Goal: Task Accomplishment & Management: Complete application form

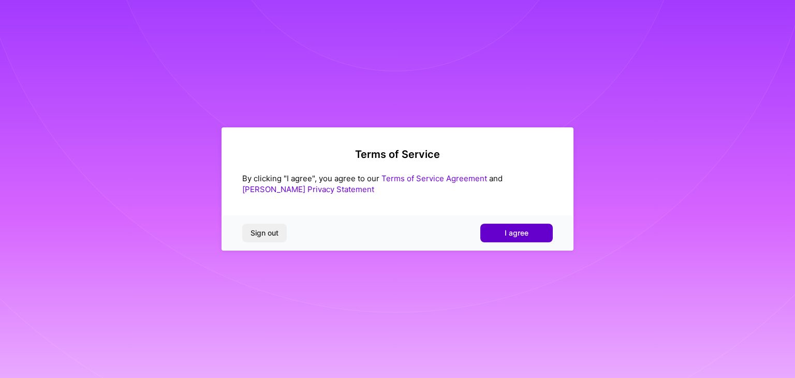
click at [497, 235] on button "I agree" at bounding box center [516, 233] width 72 height 19
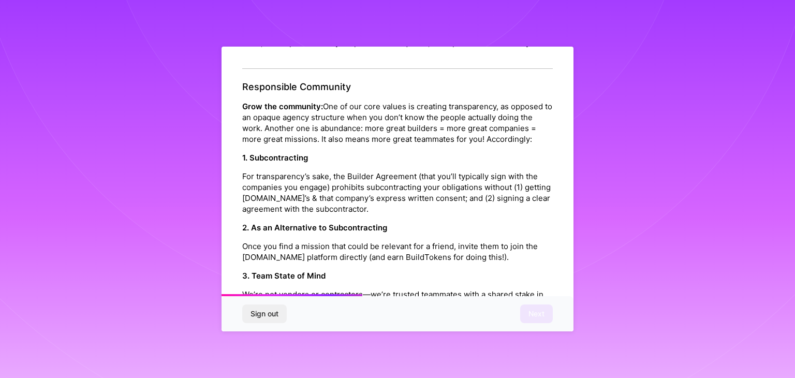
scroll to position [476, 0]
click at [500, 233] on p "2. As an Alternative to Subcontracting" at bounding box center [397, 227] width 311 height 11
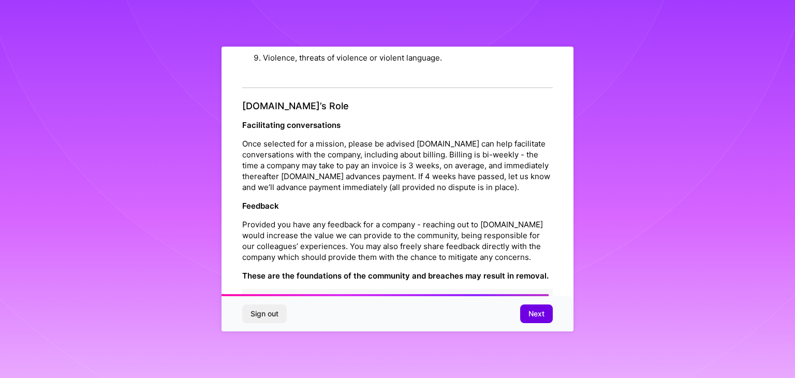
scroll to position [1183, 0]
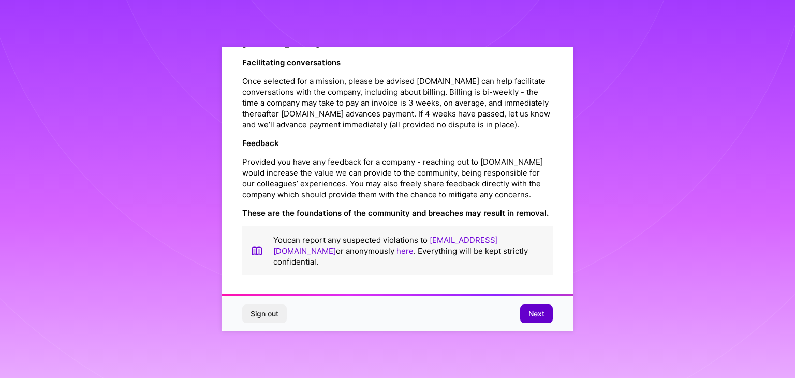
click at [537, 311] on span "Next" at bounding box center [537, 314] width 16 height 10
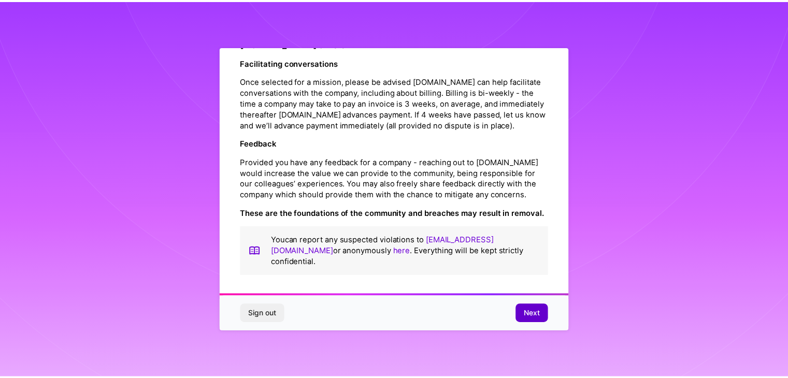
scroll to position [0, 0]
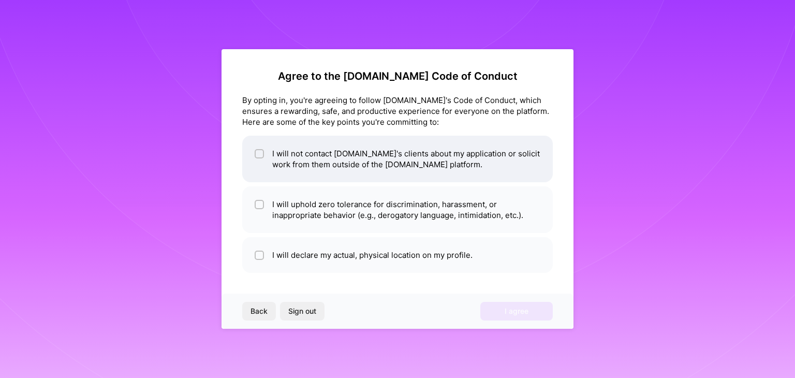
click at [265, 152] on li "I will not contact [DOMAIN_NAME]'s clients about my application or solicit work…" at bounding box center [397, 159] width 311 height 47
checkbox input "true"
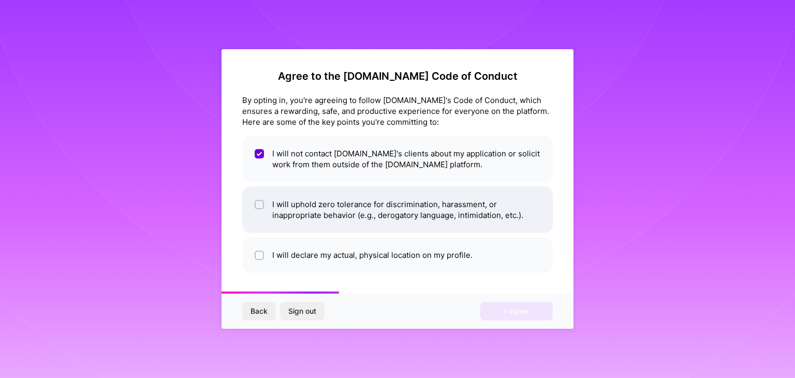
click at [261, 198] on li "I will uphold zero tolerance for discrimination, harassment, or inappropriate b…" at bounding box center [397, 209] width 311 height 47
checkbox input "true"
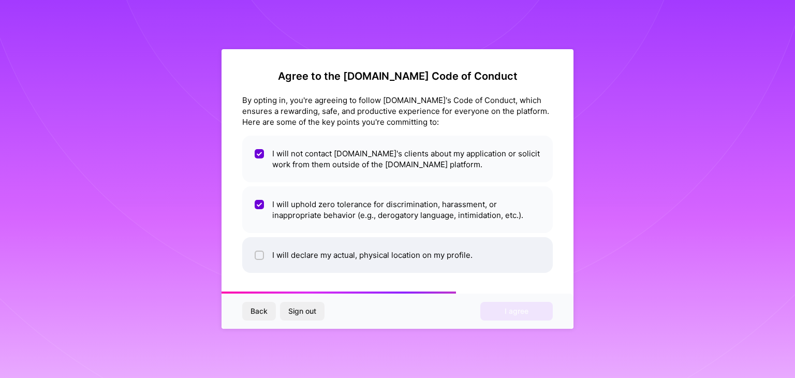
click at [263, 254] on input "checkbox" at bounding box center [260, 255] width 7 height 7
checkbox input "true"
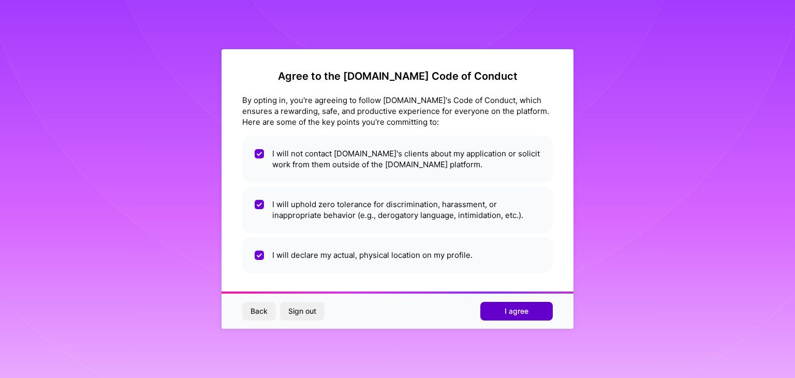
click at [505, 308] on span "I agree" at bounding box center [517, 311] width 24 height 10
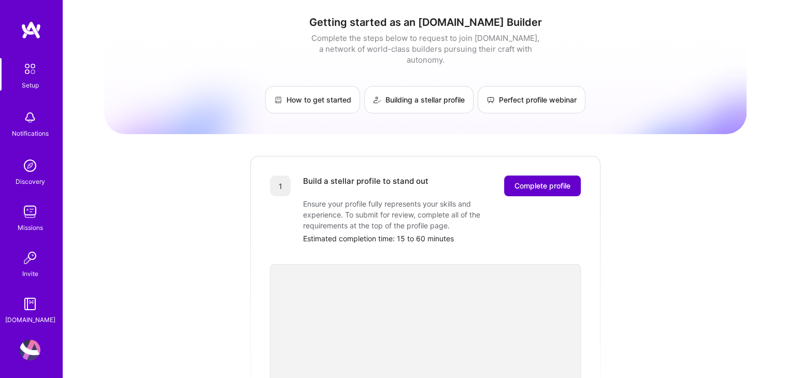
click at [565, 181] on span "Complete profile" at bounding box center [542, 186] width 56 height 10
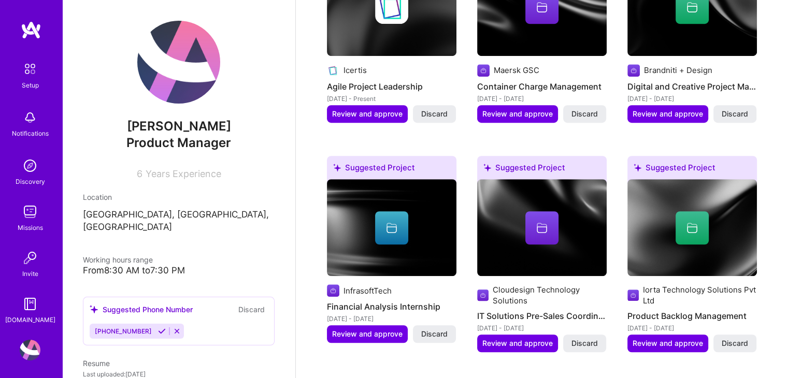
scroll to position [627, 0]
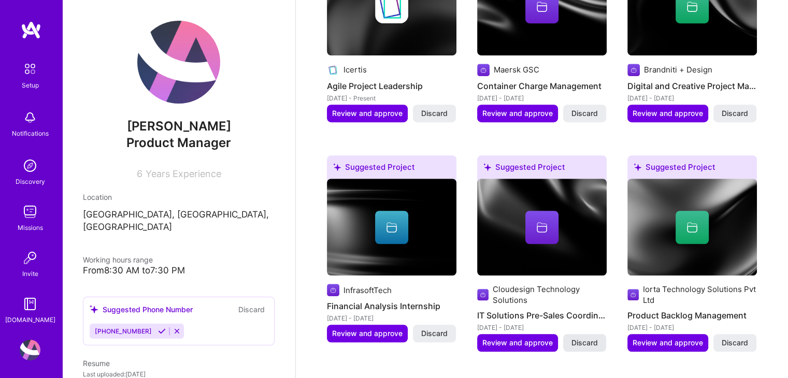
click at [589, 338] on span "Discard" at bounding box center [584, 343] width 26 height 10
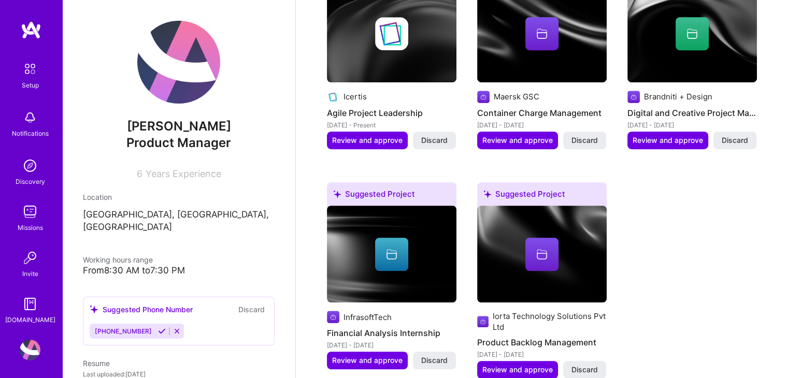
scroll to position [606, 0]
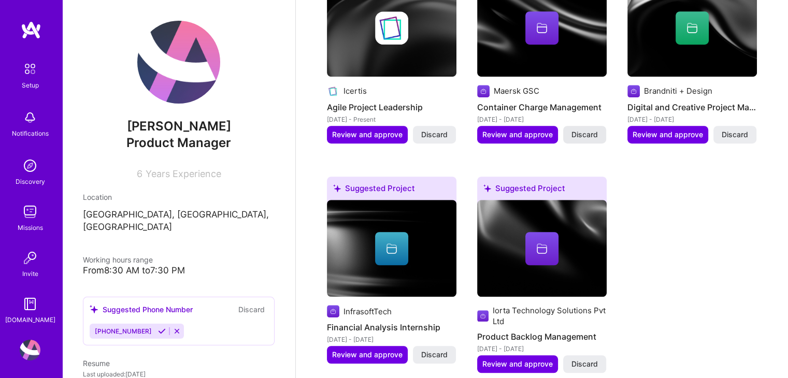
click at [591, 129] on span "Discard" at bounding box center [584, 134] width 26 height 10
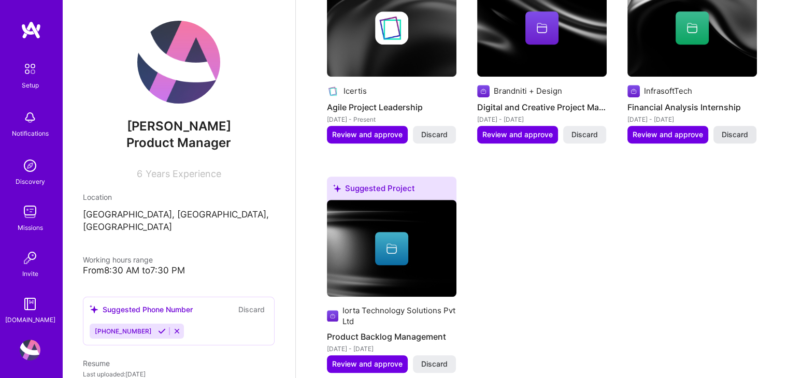
click at [742, 129] on span "Discard" at bounding box center [734, 134] width 26 height 10
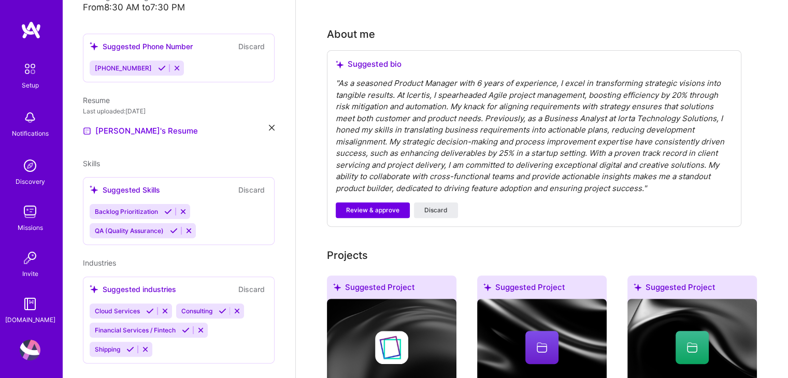
scroll to position [269, 0]
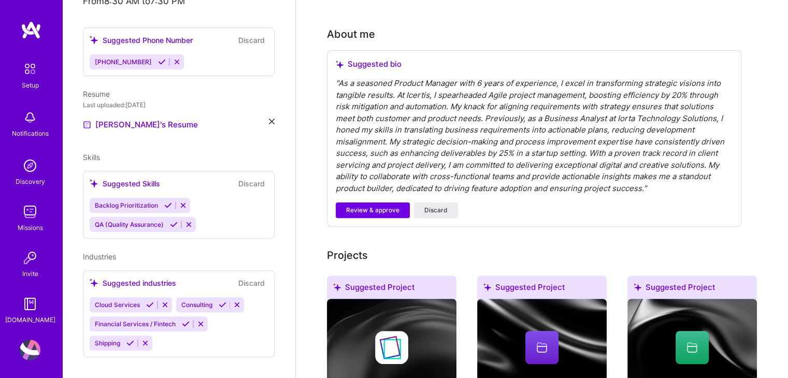
click at [188, 221] on icon at bounding box center [189, 225] width 8 height 8
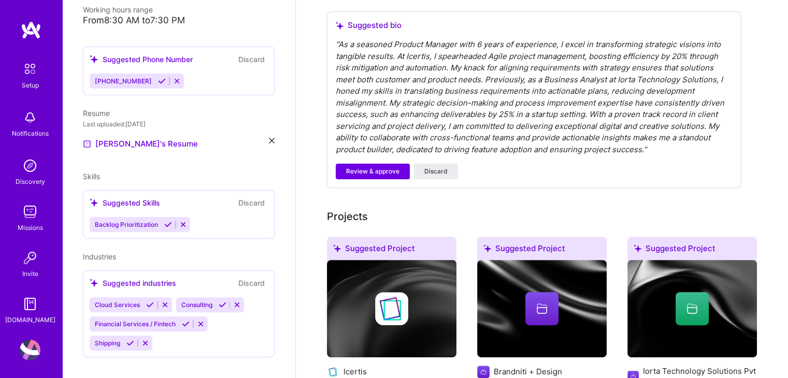
scroll to position [328, 0]
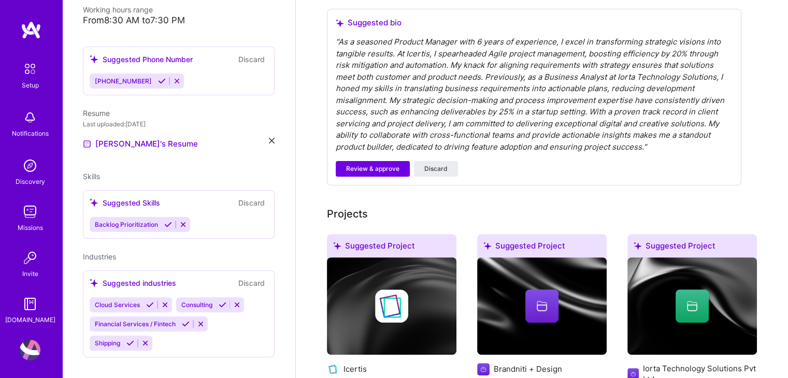
click at [168, 197] on div "Suggested Skills Discard" at bounding box center [179, 203] width 178 height 12
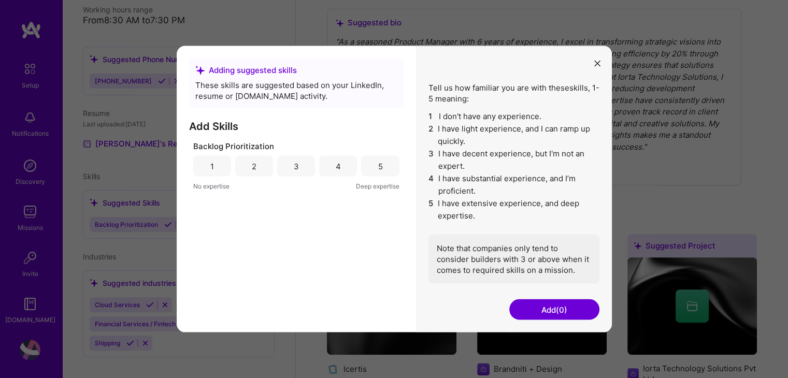
click at [520, 290] on div "Tell us how familiar you are with these skills , 1-5 meaning: 1 I don't have an…" at bounding box center [514, 189] width 196 height 286
click at [284, 66] on div "Adding suggested skills" at bounding box center [296, 70] width 202 height 11
click at [213, 80] on div "These skills are suggested based on your LinkedIn, resume or [DOMAIN_NAME] acti…" at bounding box center [296, 91] width 202 height 22
click at [382, 174] on div "5" at bounding box center [380, 166] width 38 height 21
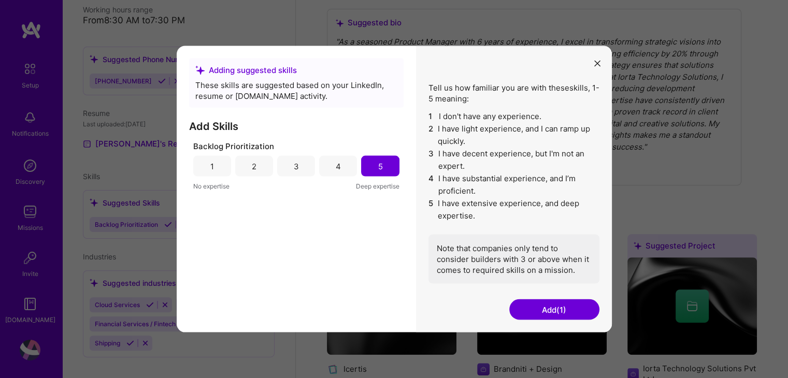
click at [567, 303] on button "Add (1)" at bounding box center [554, 309] width 90 height 21
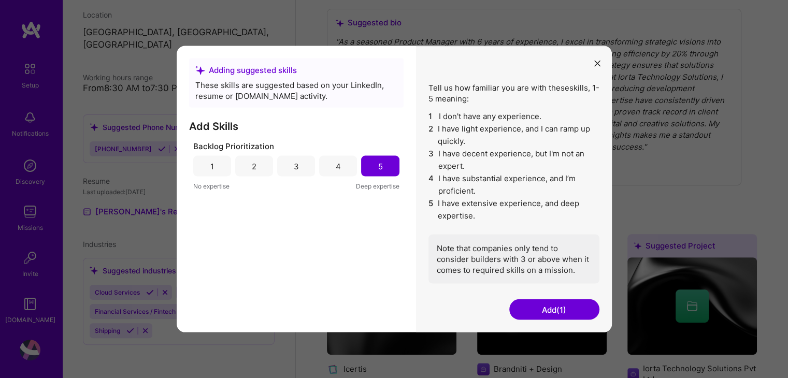
scroll to position [170, 0]
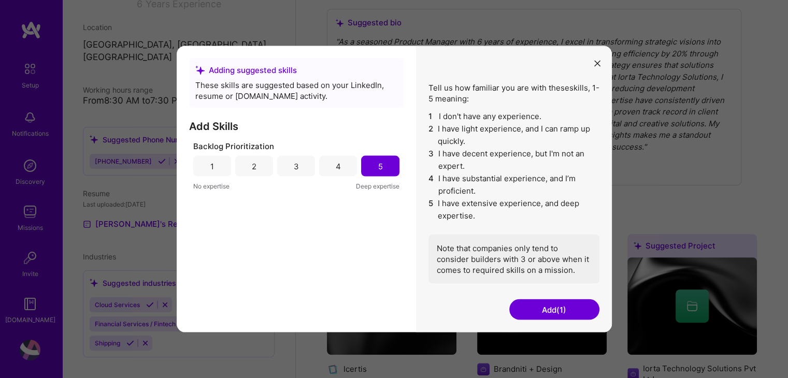
click at [551, 313] on button "Add (1)" at bounding box center [554, 309] width 90 height 21
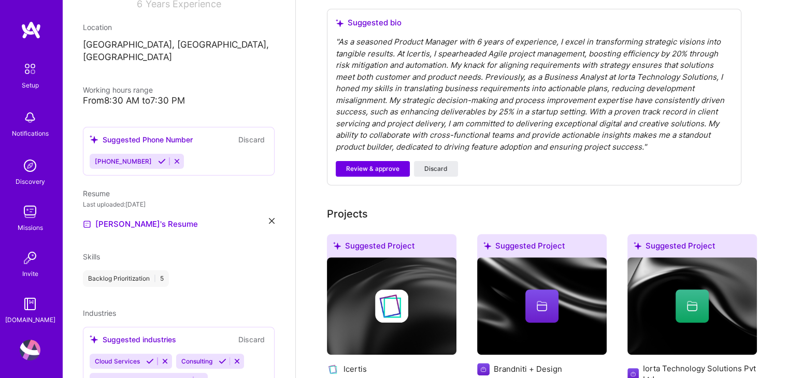
scroll to position [226, 0]
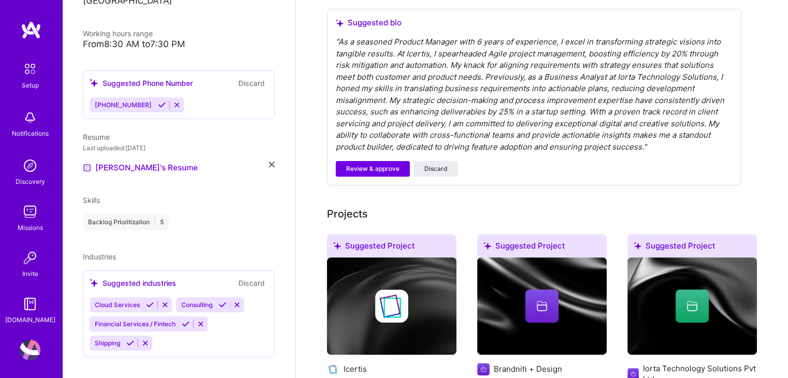
click at [193, 214] on div "Backlog Prioritization | 5" at bounding box center [179, 222] width 192 height 17
click at [178, 214] on div "Backlog Prioritization | 5" at bounding box center [179, 222] width 192 height 17
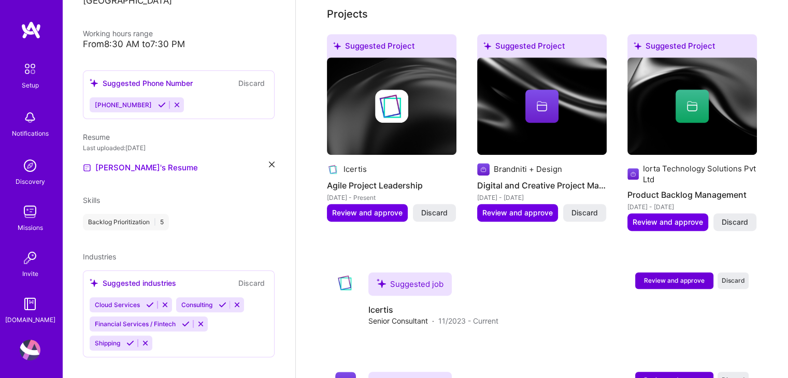
scroll to position [528, 0]
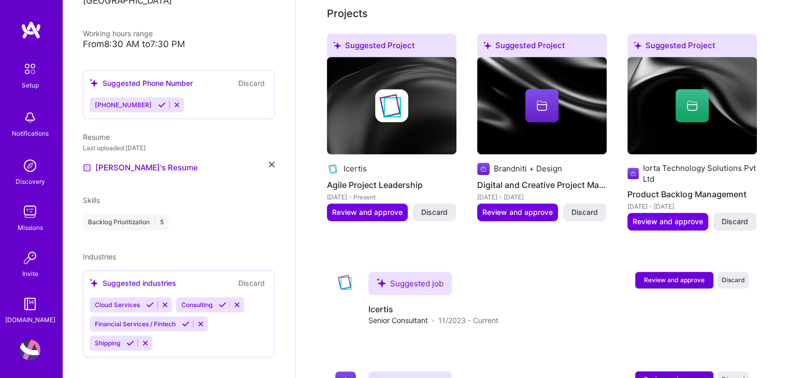
click at [104, 214] on div "Backlog Prioritization | 5" at bounding box center [126, 222] width 86 height 17
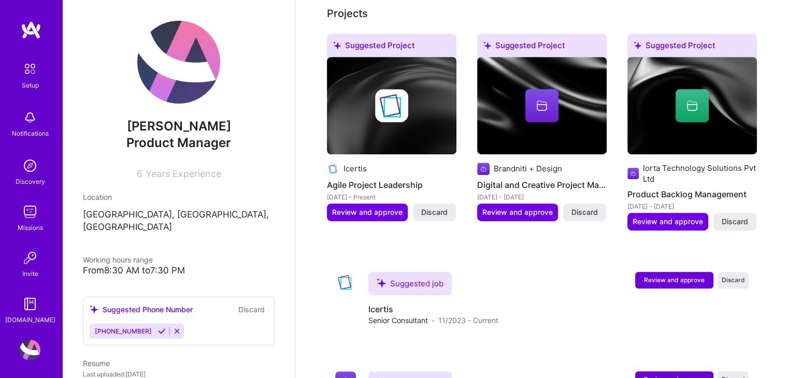
scroll to position [226, 0]
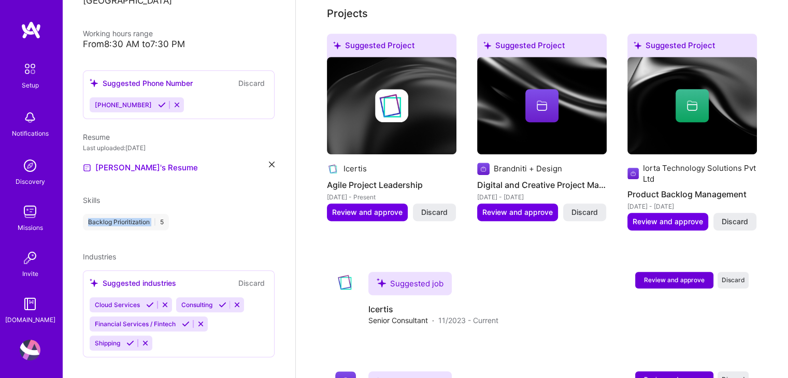
click at [163, 301] on icon at bounding box center [165, 305] width 8 height 8
click at [164, 335] on div "Consulting Financial Services / Fintech Shipping" at bounding box center [179, 323] width 178 height 53
click at [216, 277] on div "Suggested industries Discard" at bounding box center [179, 283] width 178 height 12
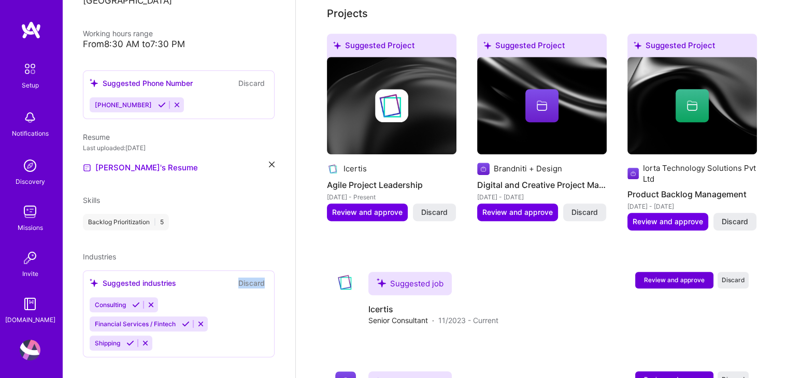
click at [216, 277] on div "Suggested industries Discard" at bounding box center [179, 283] width 178 height 12
click at [192, 277] on div "Suggested industries Discard" at bounding box center [179, 283] width 178 height 12
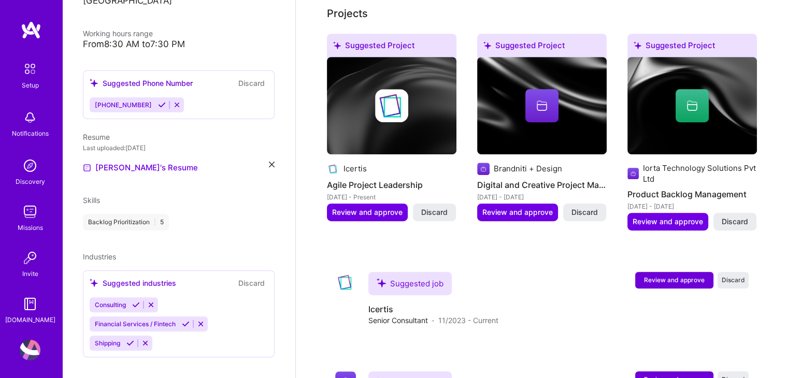
scroll to position [0, 0]
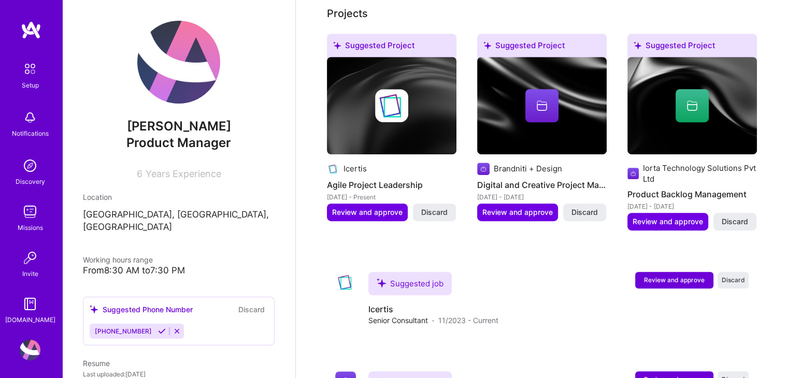
click at [151, 136] on span "Product Manager" at bounding box center [178, 142] width 105 height 15
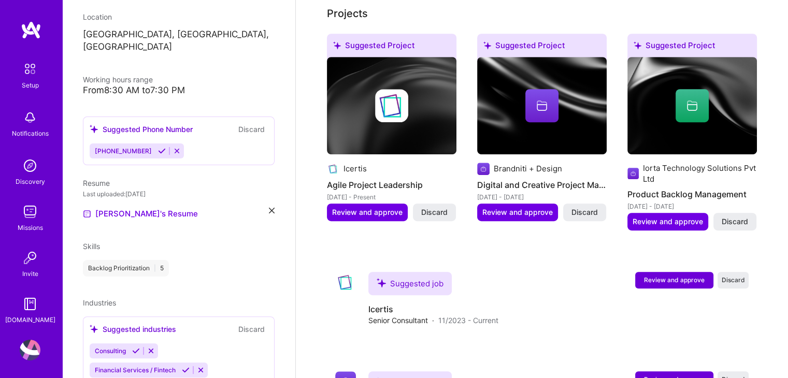
scroll to position [226, 0]
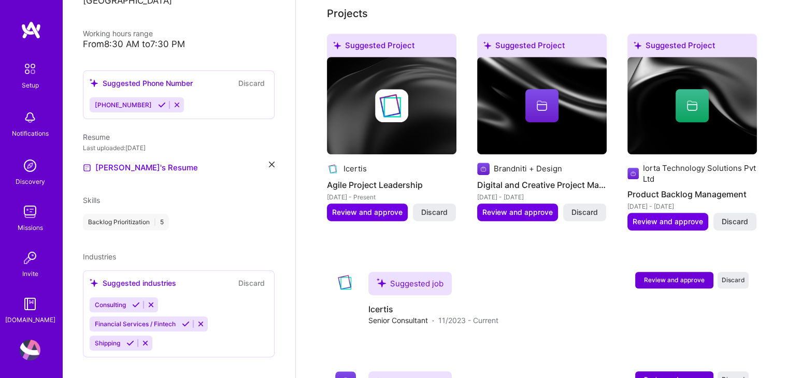
drag, startPoint x: 199, startPoint y: 331, endPoint x: 176, endPoint y: 223, distance: 111.2
click at [176, 223] on div "[PERSON_NAME] Product Manager 6 Years Experience Location [GEOGRAPHIC_DATA], [G…" at bounding box center [178, 189] width 233 height 378
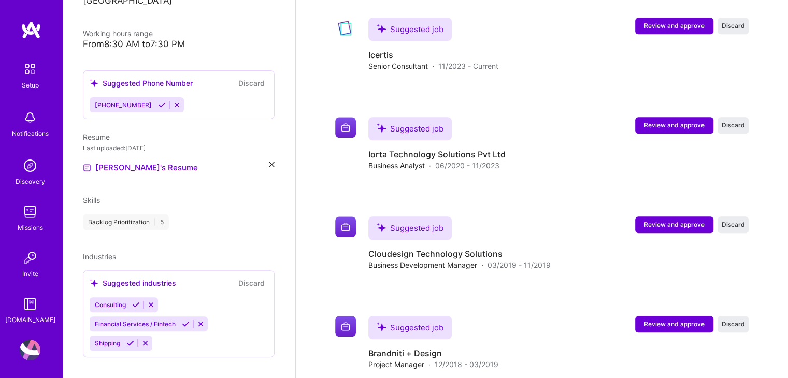
scroll to position [783, 0]
click at [158, 278] on div "Suggested industries" at bounding box center [133, 283] width 86 height 11
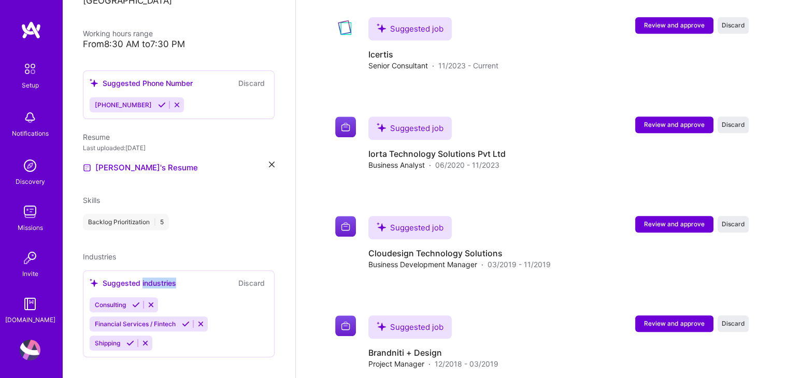
click at [158, 278] on div "Suggested industries" at bounding box center [133, 283] width 86 height 11
click at [211, 314] on div "Consulting Financial Services / Fintech Shipping" at bounding box center [179, 323] width 178 height 53
click at [210, 326] on div "Consulting Financial Services / Fintech Shipping" at bounding box center [179, 323] width 178 height 53
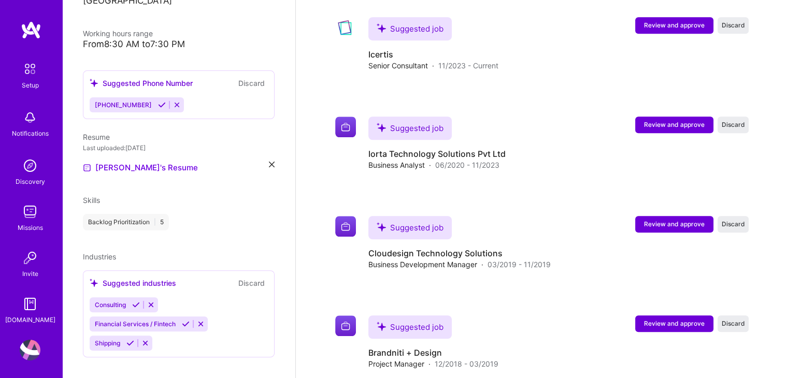
scroll to position [0, 0]
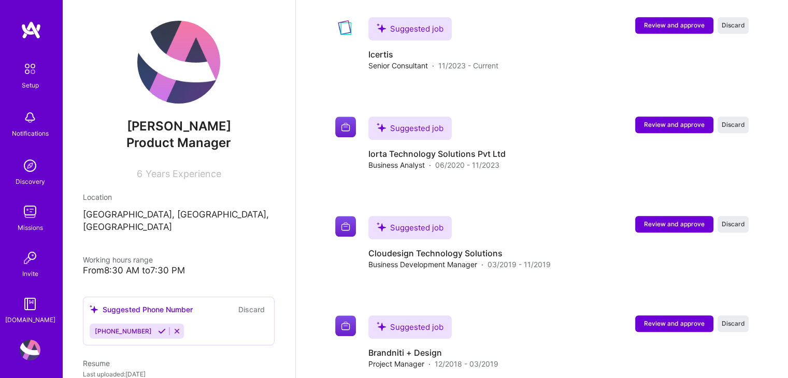
click at [158, 327] on icon at bounding box center [162, 331] width 8 height 8
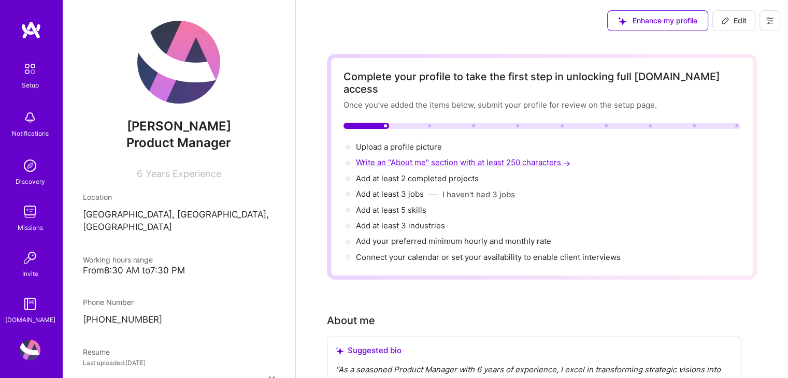
click at [381, 157] on span "Write an "About me" section with at least 250 characters →" at bounding box center [464, 162] width 216 height 10
select select "IN"
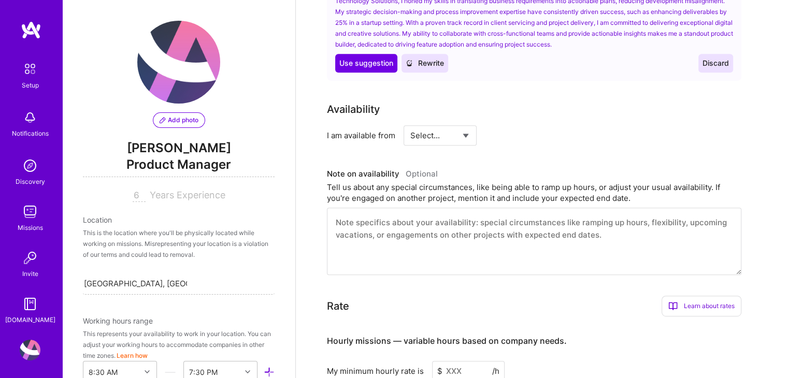
scroll to position [474, 0]
